Goal: Information Seeking & Learning: Learn about a topic

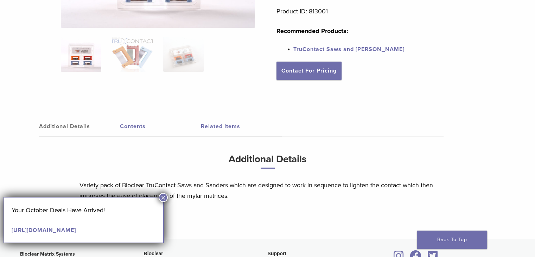
scroll to position [164, 0]
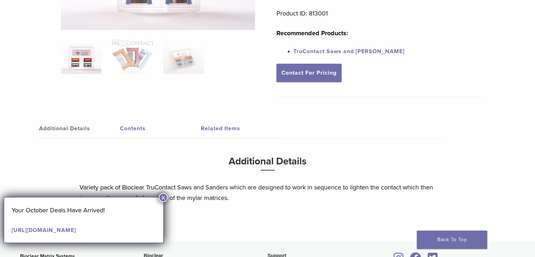
click at [126, 128] on link "Contents" at bounding box center [160, 129] width 81 height 20
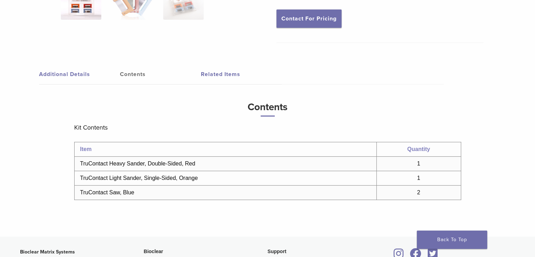
scroll to position [219, 0]
click at [69, 72] on link "Additional Details" at bounding box center [79, 74] width 81 height 20
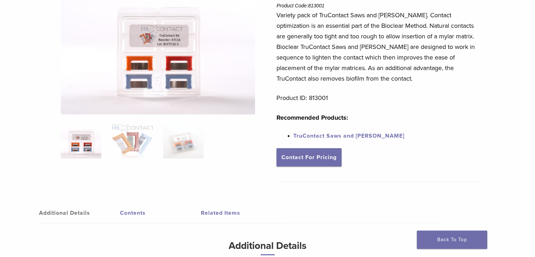
scroll to position [70, 0]
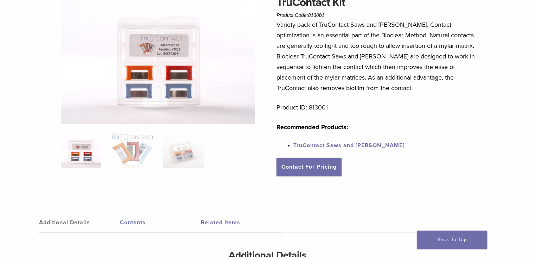
click at [335, 145] on link "TruContact Saws and [PERSON_NAME]" at bounding box center [348, 145] width 111 height 7
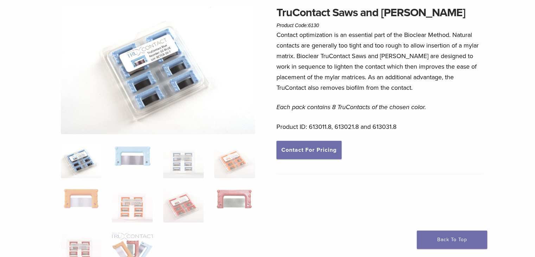
scroll to position [59, 0]
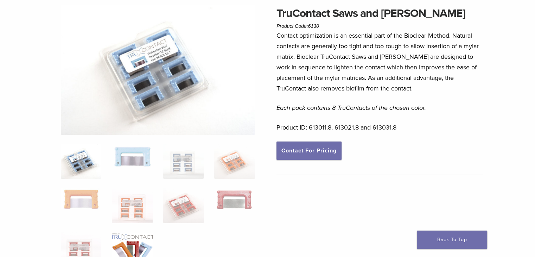
click at [145, 238] on img at bounding box center [132, 249] width 40 height 35
